Goal: Task Accomplishment & Management: Use online tool/utility

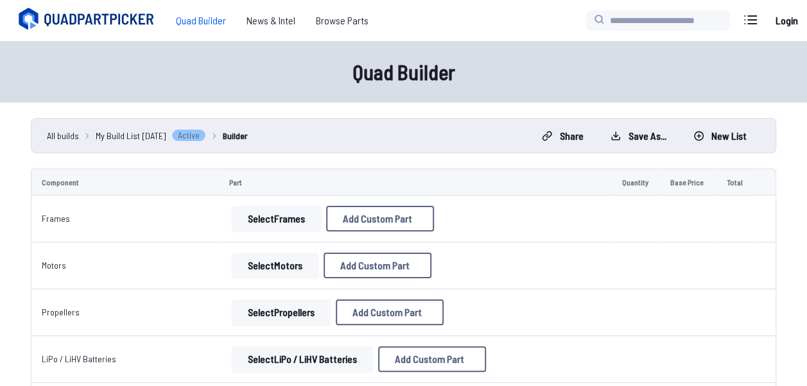
click at [305, 225] on button "Select Frames" at bounding box center [276, 219] width 89 height 26
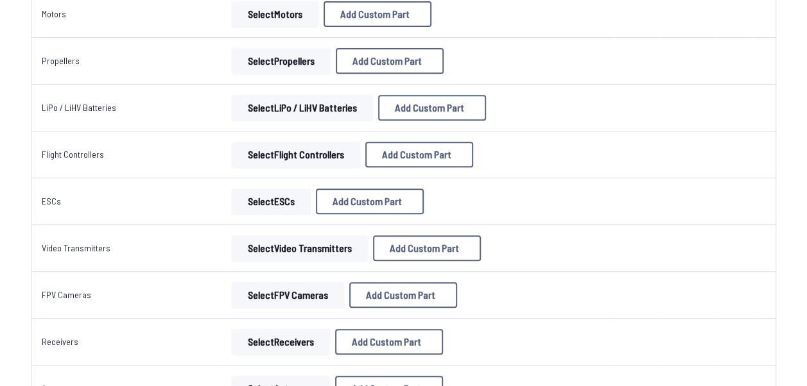
scroll to position [257, 0]
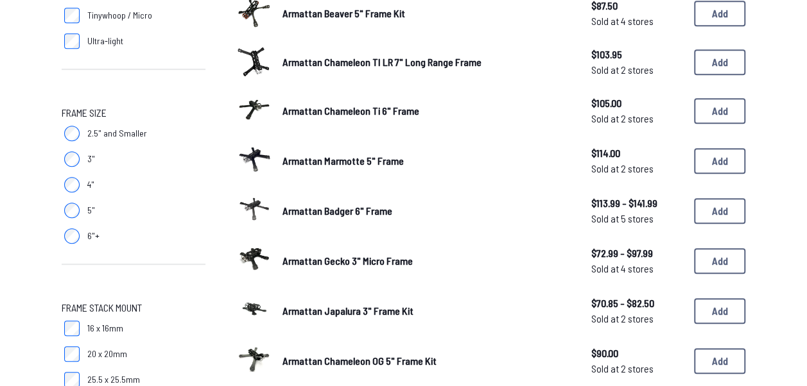
scroll to position [193, 0]
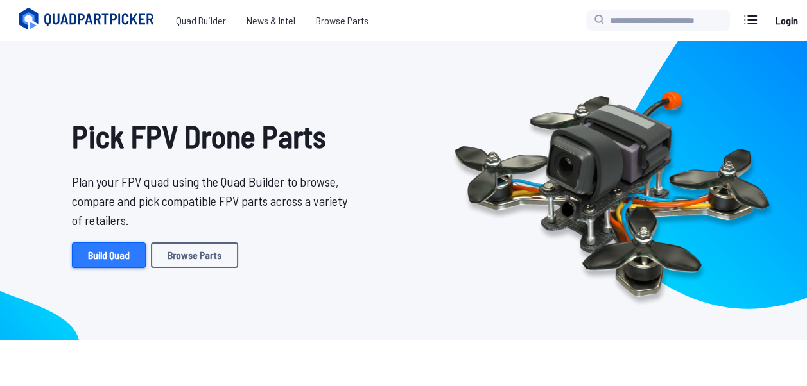
click at [112, 261] on link "Build Quad" at bounding box center [109, 256] width 74 height 26
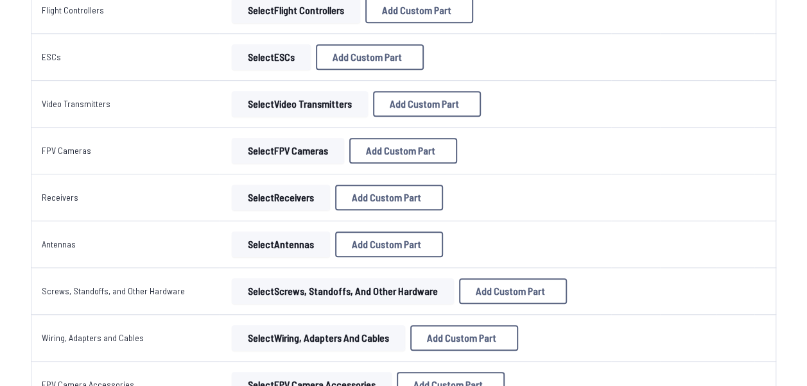
scroll to position [385, 0]
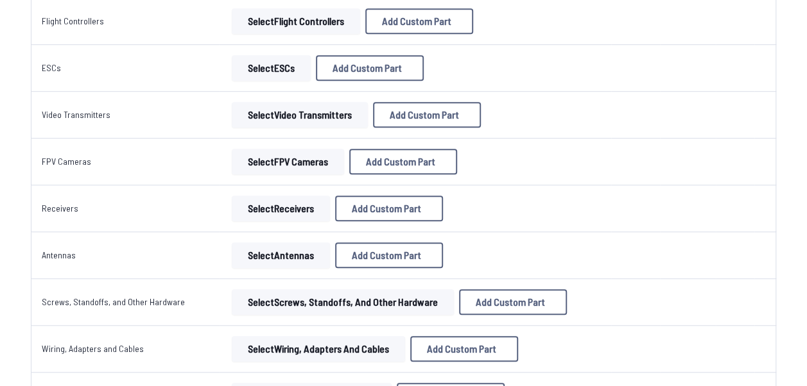
click at [272, 171] on button "Select FPV Cameras" at bounding box center [288, 162] width 112 height 26
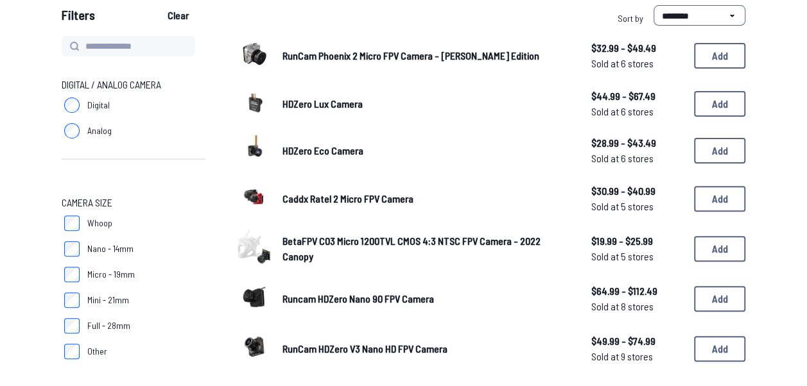
scroll to position [193, 0]
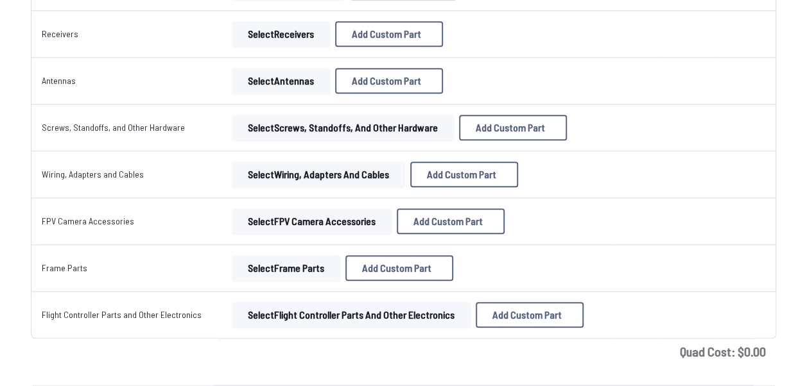
scroll to position [578, 0]
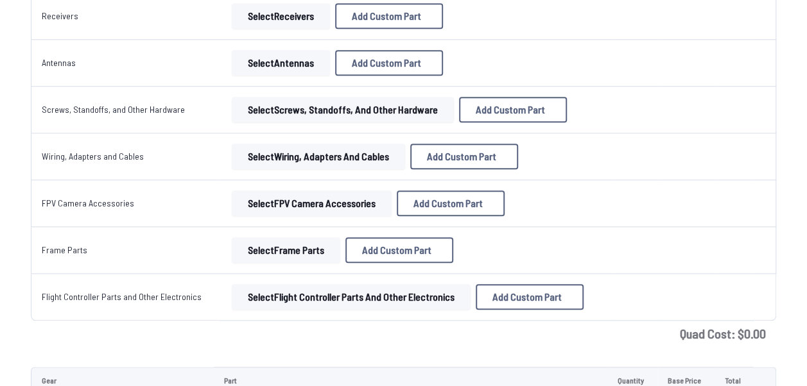
click at [281, 295] on button "Select Flight Controller Parts and Other Electronics" at bounding box center [351, 297] width 239 height 26
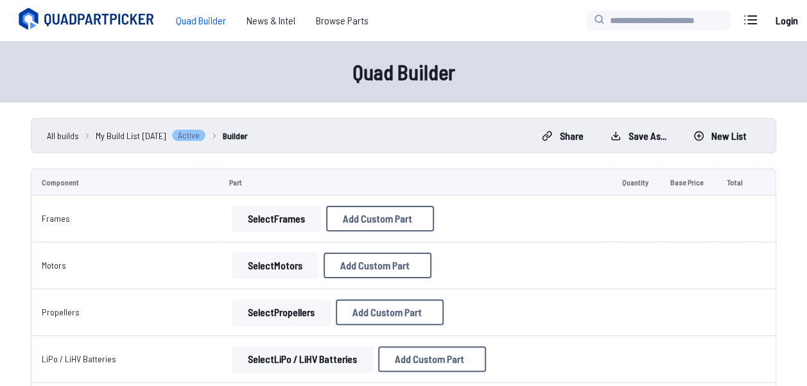
scroll to position [128, 0]
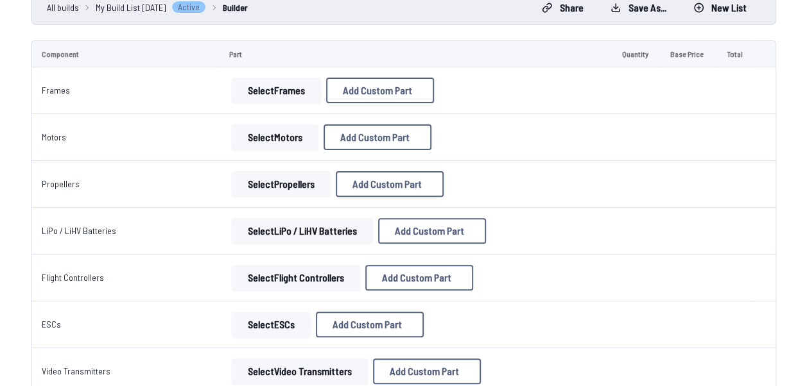
click at [277, 141] on button "Select Motors" at bounding box center [275, 138] width 87 height 26
click at [280, 146] on button "Select Motors" at bounding box center [275, 138] width 87 height 26
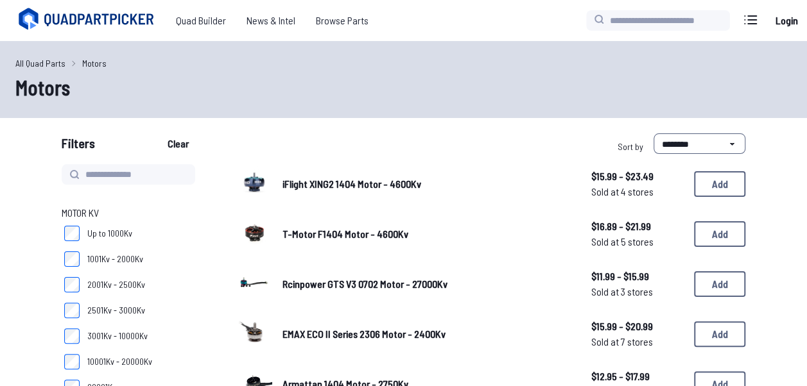
click at [269, 133] on div "Filters Clear" at bounding box center [230, 146] width 337 height 26
click at [63, 8] on icon at bounding box center [88, 19] width 144 height 26
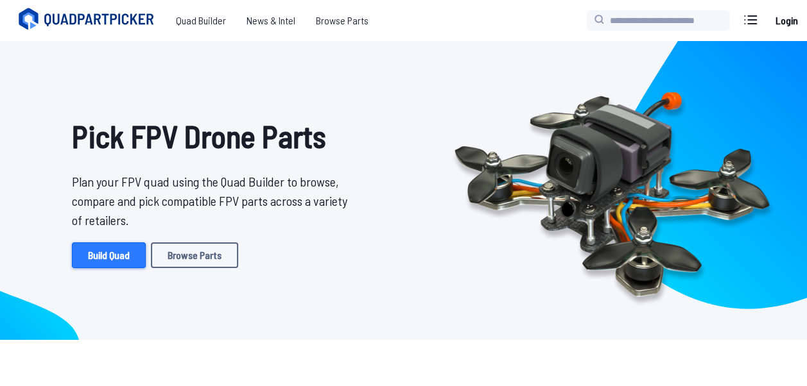
click at [118, 263] on link "Build Quad" at bounding box center [109, 256] width 74 height 26
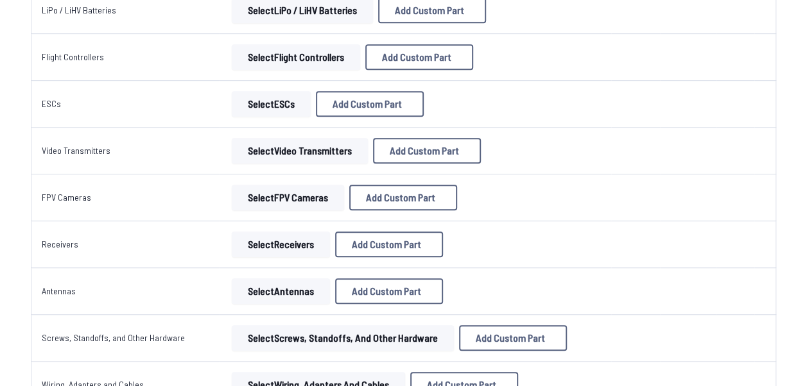
scroll to position [321, 0]
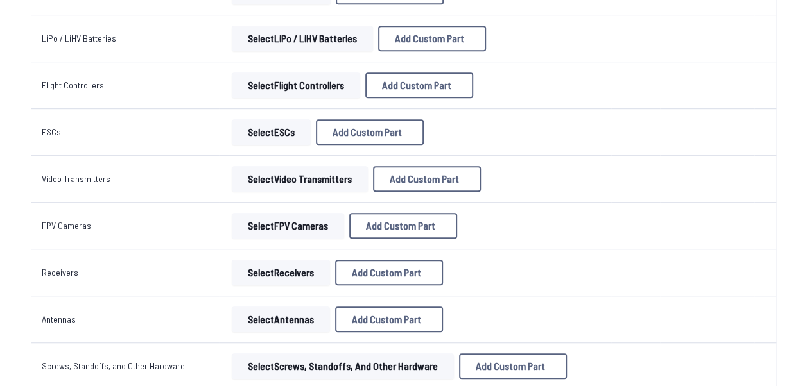
click at [289, 83] on button "Select Flight Controllers" at bounding box center [296, 86] width 128 height 26
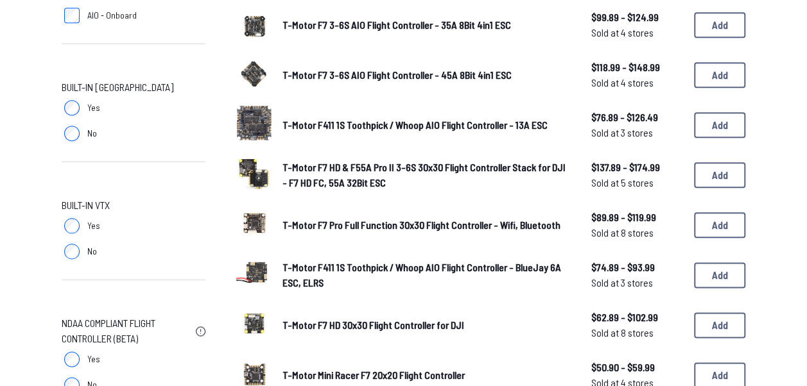
scroll to position [770, 0]
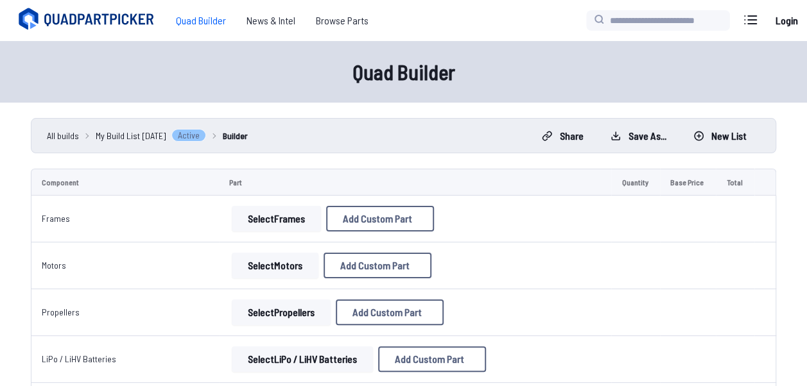
click at [279, 220] on button "Select Frames" at bounding box center [276, 219] width 89 height 26
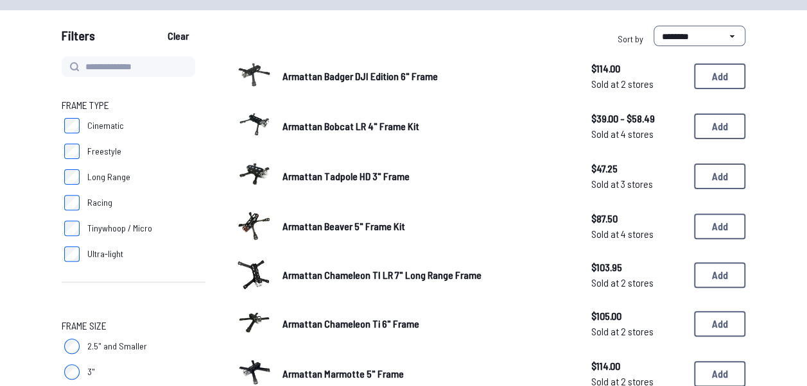
scroll to position [128, 0]
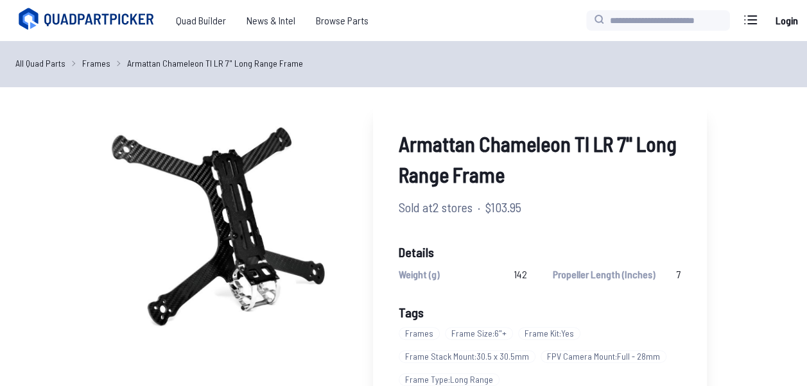
scroll to position [193, 0]
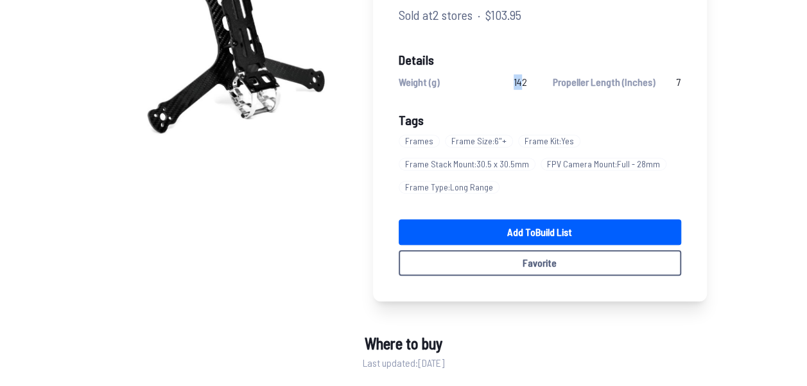
drag, startPoint x: 522, startPoint y: 79, endPoint x: 501, endPoint y: 78, distance: 21.2
click at [501, 78] on div "Weight (g) 142" at bounding box center [463, 81] width 128 height 15
drag, startPoint x: 501, startPoint y: 78, endPoint x: 515, endPoint y: 88, distance: 17.1
click at [503, 81] on div "Weight (g) 142" at bounding box center [463, 81] width 128 height 15
click at [512, 87] on div "Weight (g) 142" at bounding box center [463, 81] width 128 height 15
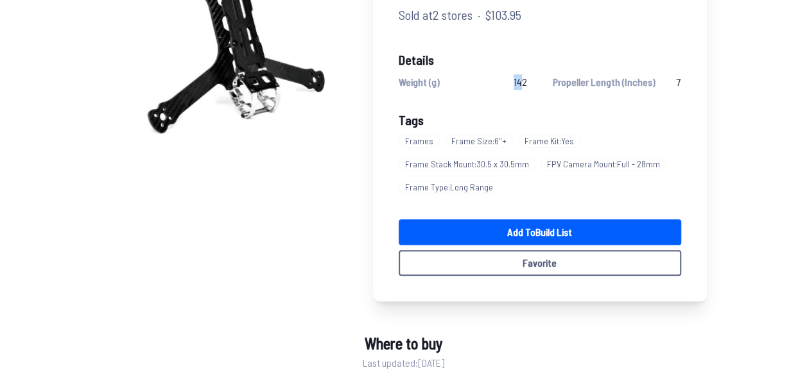
drag, startPoint x: 513, startPoint y: 81, endPoint x: 524, endPoint y: 82, distance: 11.0
click at [524, 82] on div "Weight (g) 142" at bounding box center [463, 81] width 128 height 15
drag, startPoint x: 524, startPoint y: 82, endPoint x: 579, endPoint y: 122, distance: 68.0
click at [579, 122] on div "Tags Frames Frame Size : 6"+ Frame Kit : Yes Frame Stack Mount : 30.5 x 30.5mm …" at bounding box center [540, 154] width 282 height 89
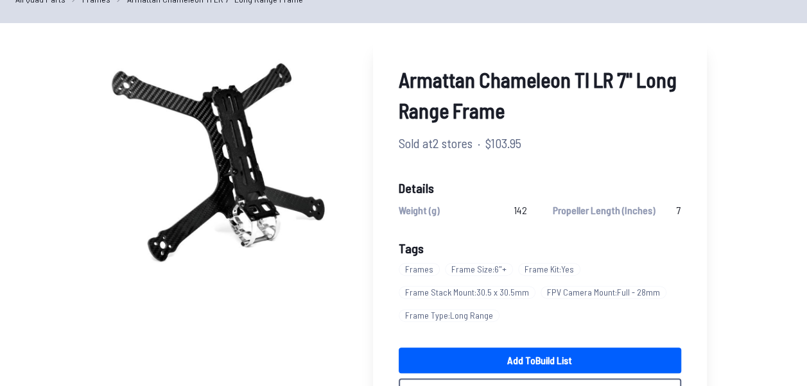
scroll to position [0, 0]
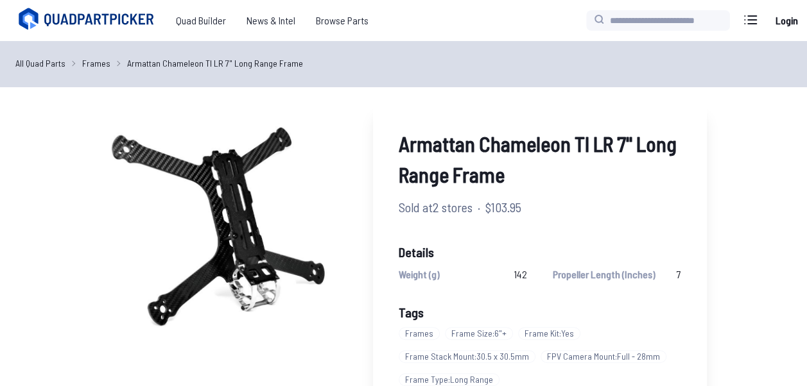
click at [87, 14] on icon at bounding box center [88, 19] width 144 height 26
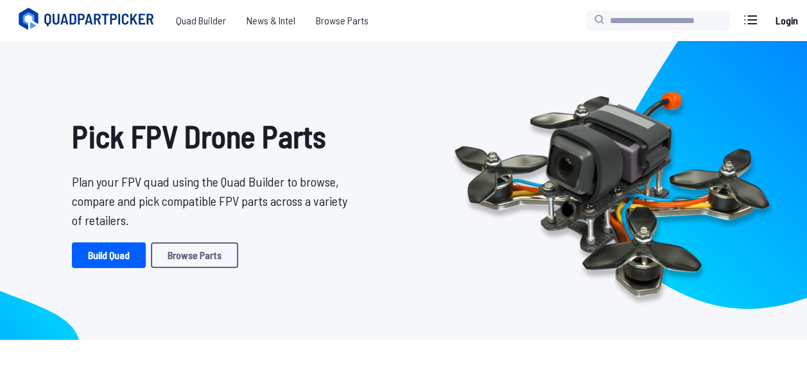
click at [96, 15] on icon at bounding box center [101, 19] width 112 height 13
click at [111, 258] on link "Build Quad" at bounding box center [109, 256] width 74 height 26
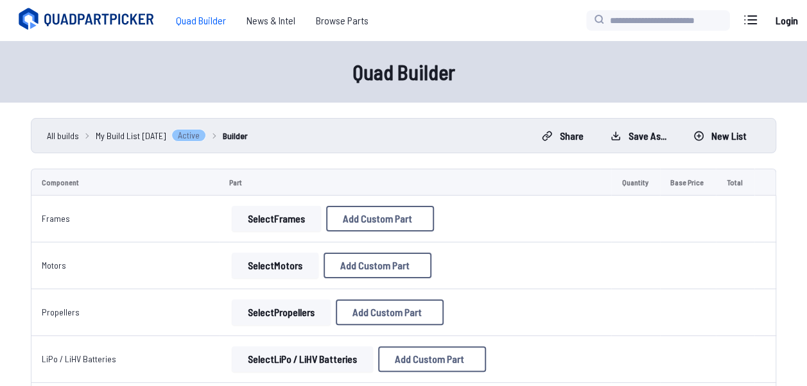
drag, startPoint x: 212, startPoint y: 414, endPoint x: 127, endPoint y: 162, distance: 266.3
click at [308, 225] on button "Select Frames" at bounding box center [276, 219] width 89 height 26
click at [304, 218] on button "Select Frames" at bounding box center [276, 219] width 89 height 26
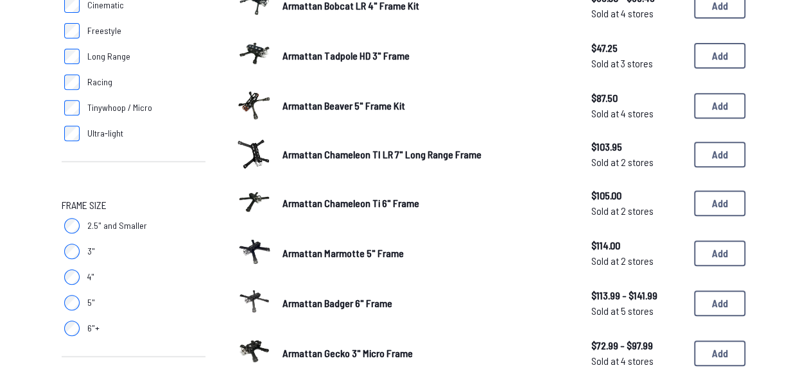
scroll to position [257, 0]
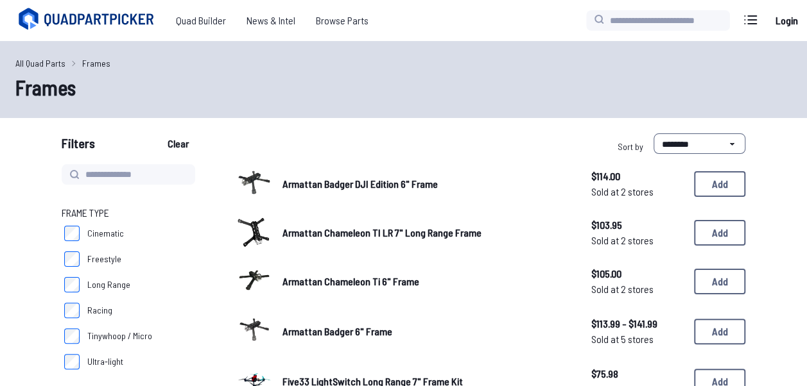
click at [257, 183] on img at bounding box center [254, 182] width 36 height 36
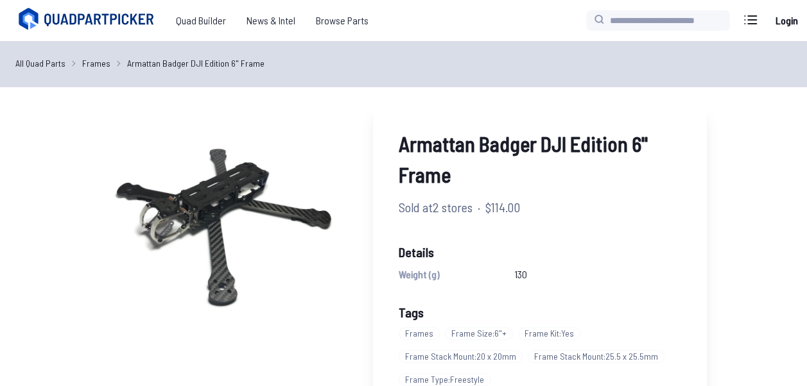
click at [101, 73] on div "All Quad Parts Frames Armattan Badger DJI Edition 6" Frame" at bounding box center [403, 64] width 807 height 46
click at [99, 59] on link "Frames" at bounding box center [96, 62] width 28 height 13
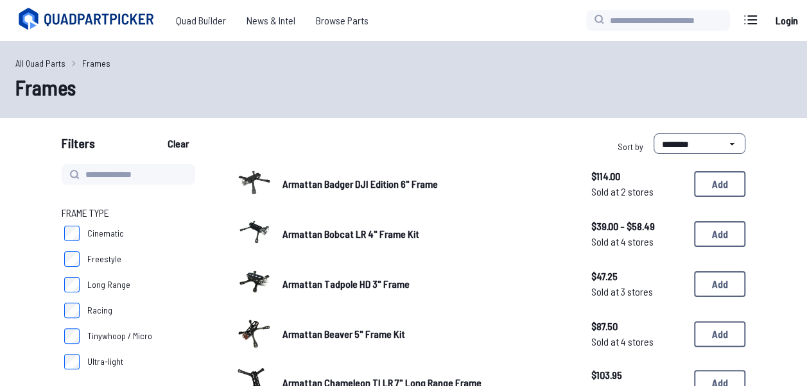
click at [99, 59] on link "Frames" at bounding box center [96, 62] width 28 height 13
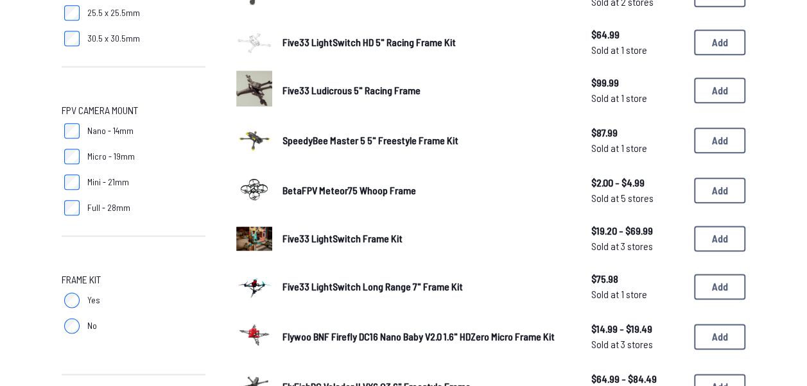
scroll to position [706, 0]
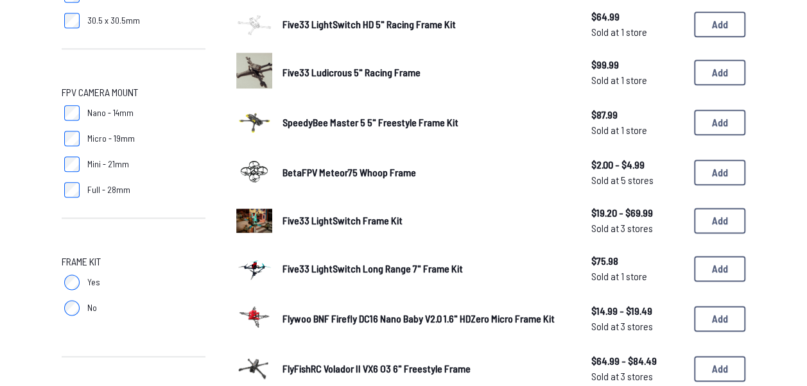
click at [314, 264] on span "Five33 LightSwitch Long Range 7" Frame Kit" at bounding box center [372, 268] width 180 height 12
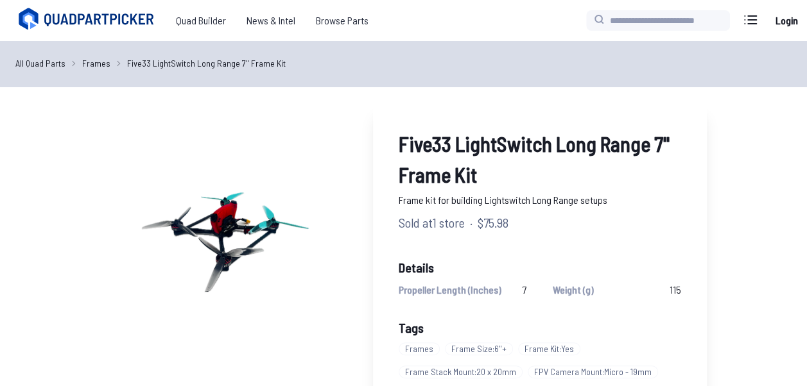
click at [92, 69] on link "Frames" at bounding box center [96, 62] width 28 height 13
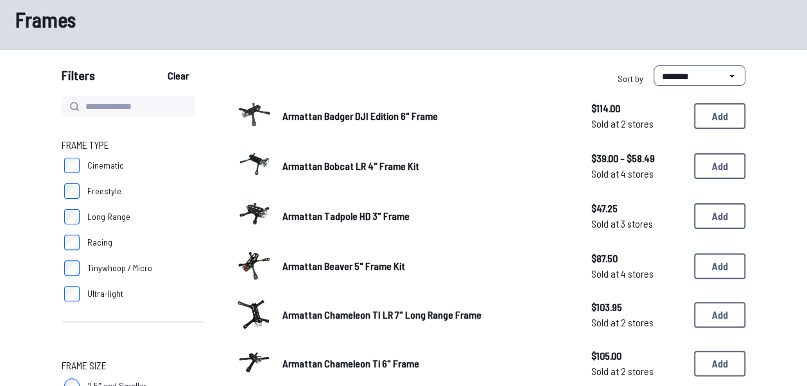
scroll to position [64, 0]
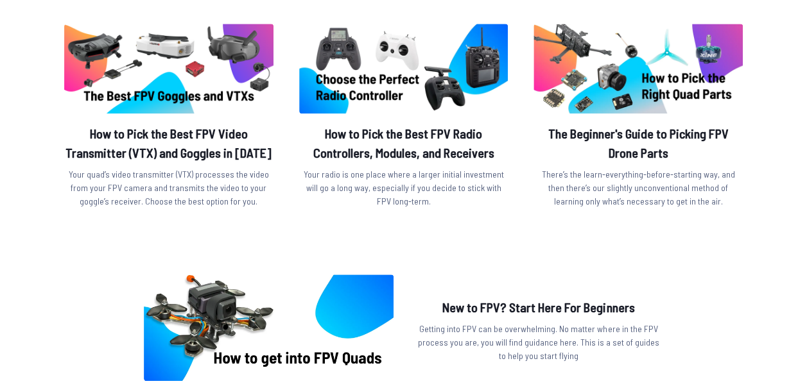
scroll to position [321, 0]
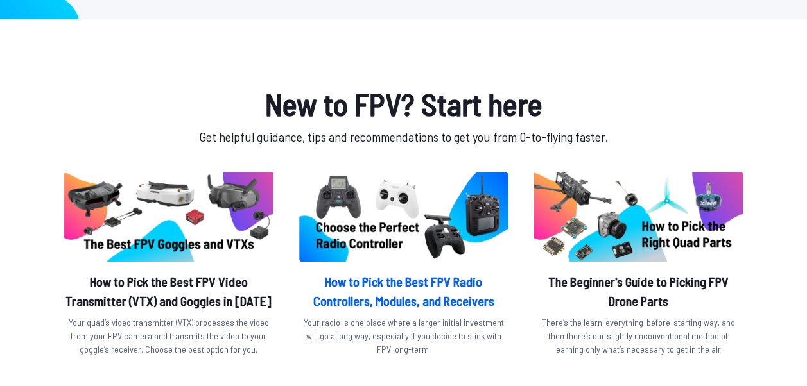
click at [338, 184] on img at bounding box center [403, 217] width 209 height 90
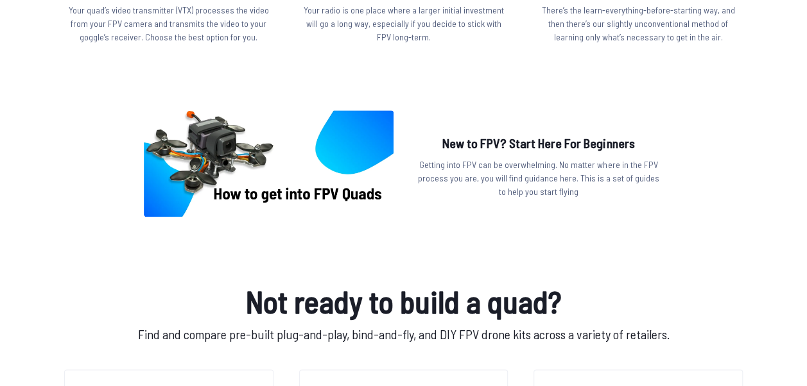
scroll to position [578, 0]
